Goal: Information Seeking & Learning: Learn about a topic

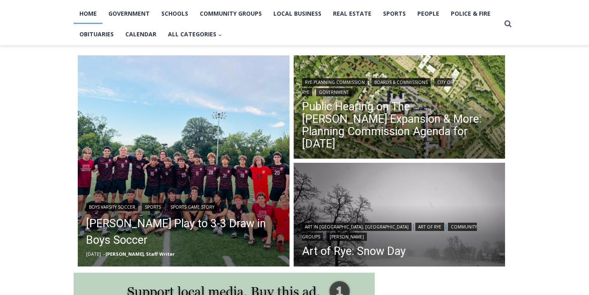
scroll to position [192, 0]
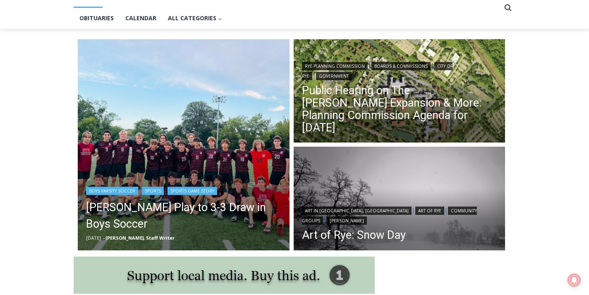
click at [204, 146] on img "Read More Rye, Harrison Play to 3-3 Draw in Boys Soccer" at bounding box center [184, 145] width 212 height 212
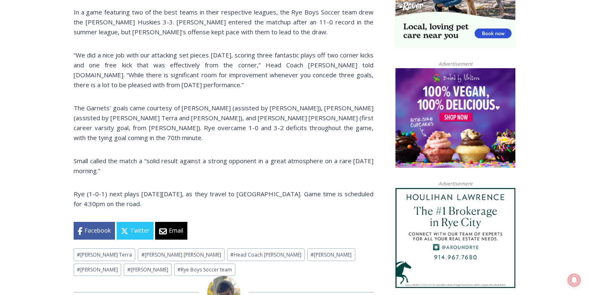
scroll to position [607, 0]
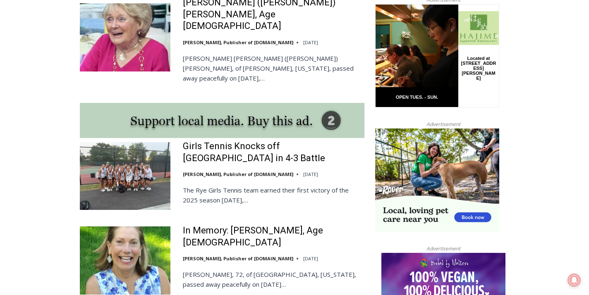
scroll to position [691, 0]
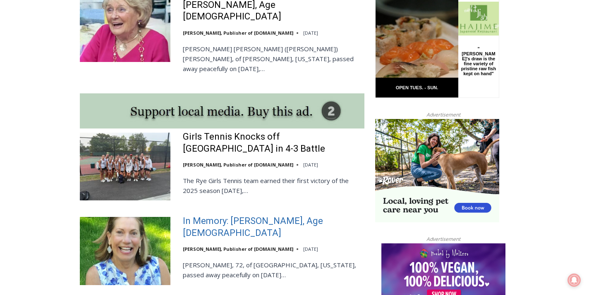
click at [293, 216] on link "In Memory: [PERSON_NAME], Age [DEMOGRAPHIC_DATA]" at bounding box center [274, 228] width 182 height 24
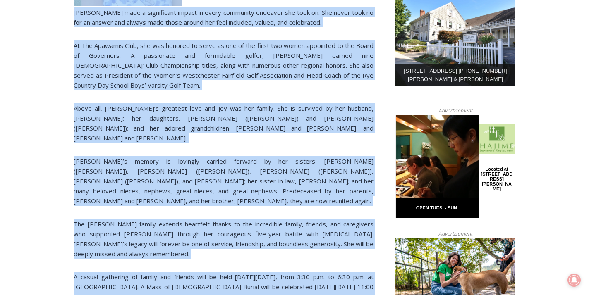
scroll to position [355, 0]
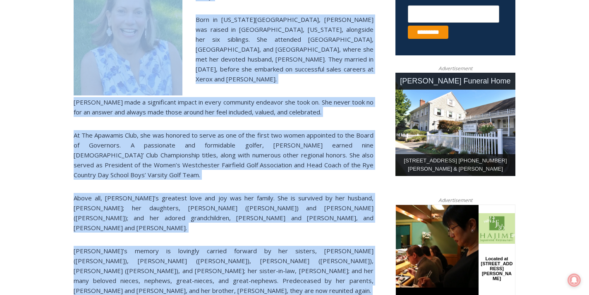
drag, startPoint x: 221, startPoint y: 26, endPoint x: 149, endPoint y: -25, distance: 88.4
